Goal: Information Seeking & Learning: Understand process/instructions

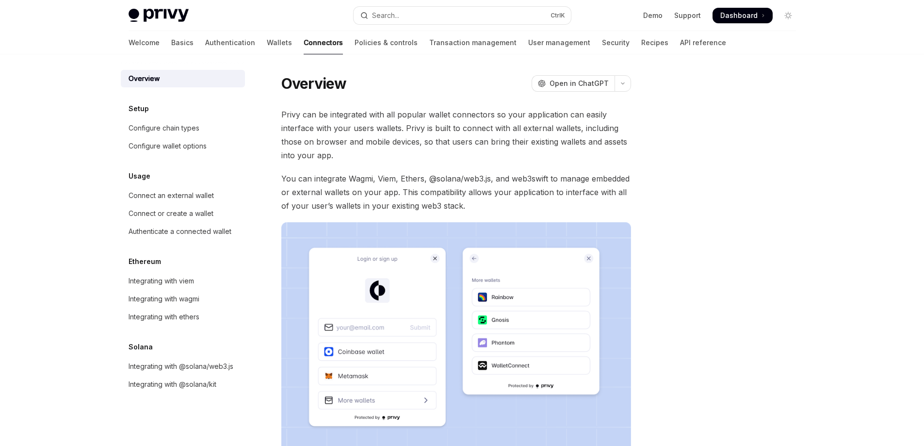
scroll to position [183, 0]
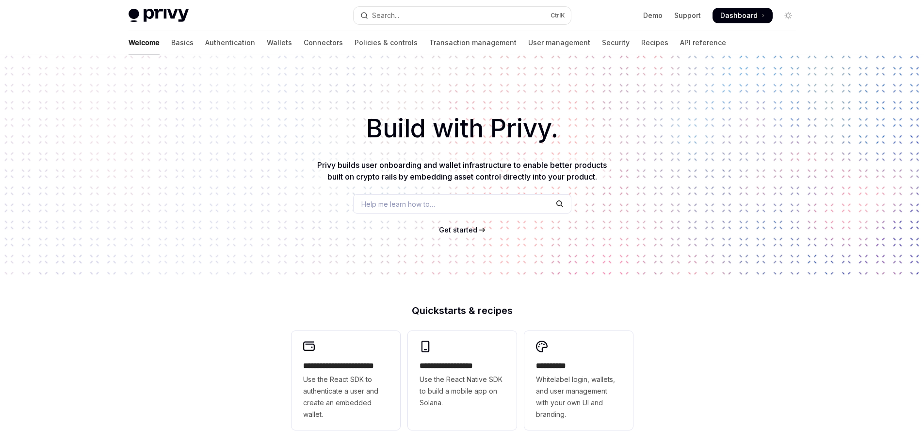
scroll to position [325, 0]
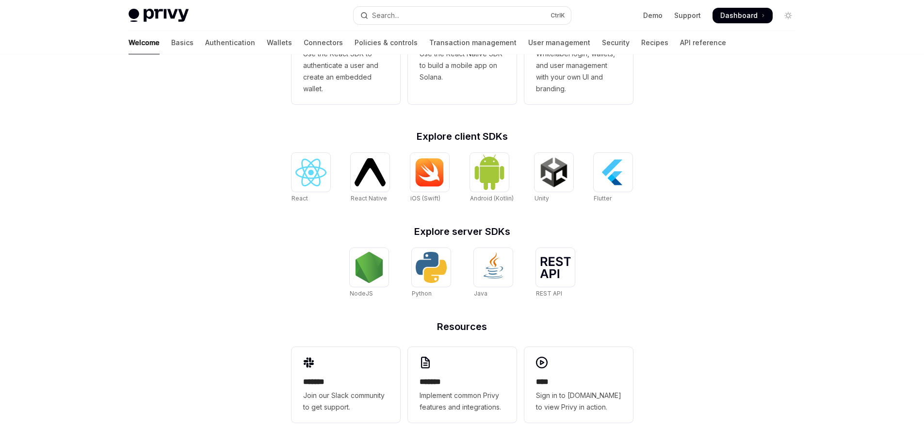
click at [166, 19] on img at bounding box center [158, 16] width 60 height 14
type textarea "*"
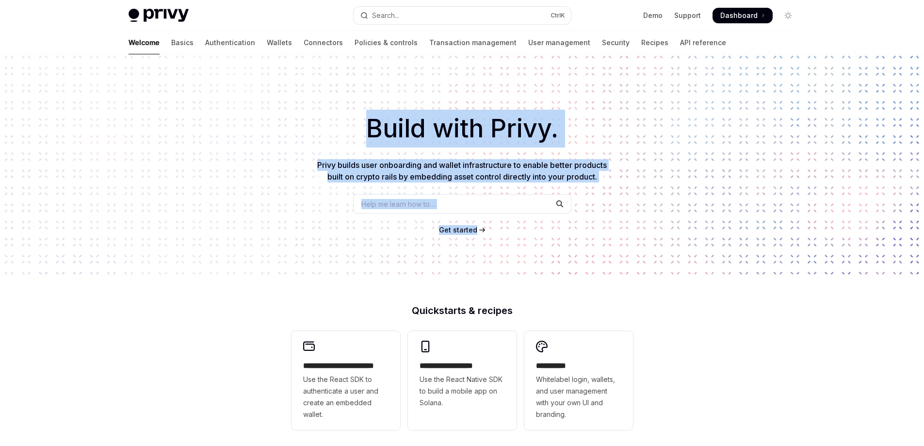
drag, startPoint x: 441, startPoint y: 153, endPoint x: 600, endPoint y: 255, distance: 188.8
click at [600, 255] on div "Build with Privy. Privy builds user onboarding and wallet infrastructure to ena…" at bounding box center [462, 164] width 924 height 221
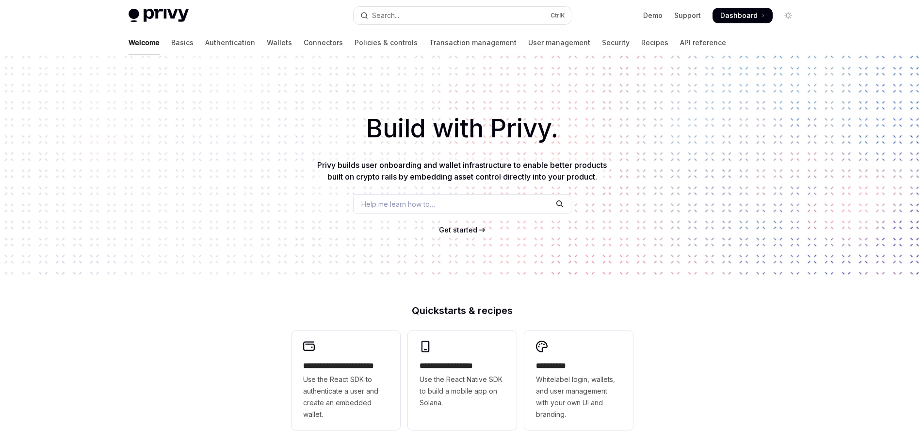
click at [600, 255] on div "Build with Privy. Privy builds user onboarding and wallet infrastructure to ena…" at bounding box center [462, 164] width 924 height 221
click at [690, 16] on link "Support" at bounding box center [687, 16] width 27 height 10
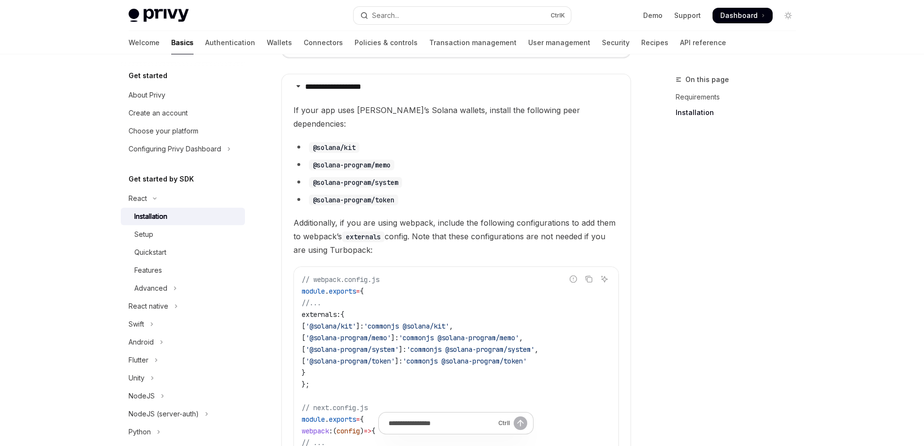
scroll to position [245, 0]
